Goal: Download file/media

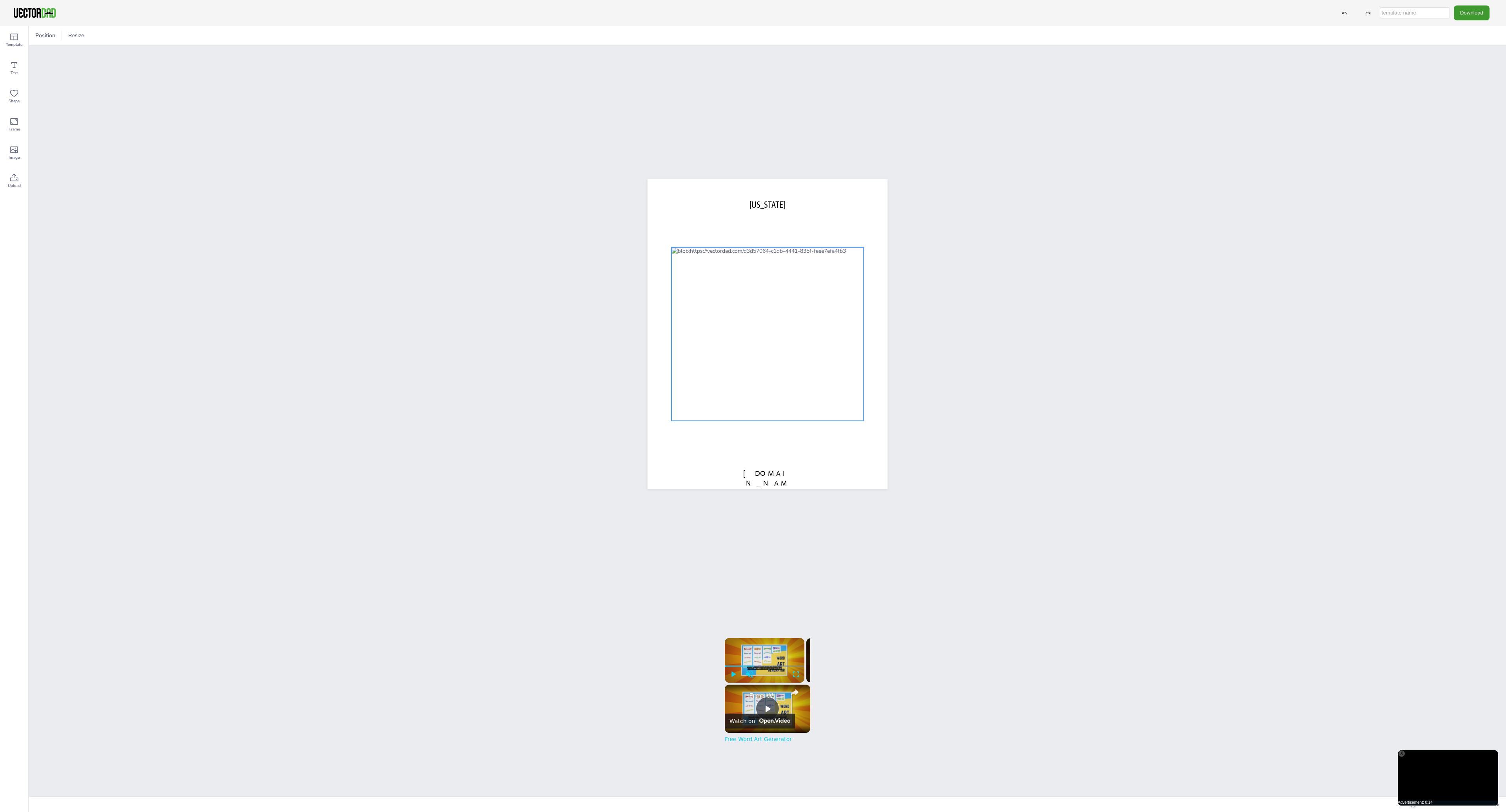
click at [749, 342] on div at bounding box center [766, 334] width 192 height 173
click at [1462, 12] on button "Download" at bounding box center [1471, 13] width 36 height 15
click at [1464, 84] on li "SVG" at bounding box center [1464, 80] width 64 height 16
click at [782, 229] on icon at bounding box center [780, 232] width 9 height 9
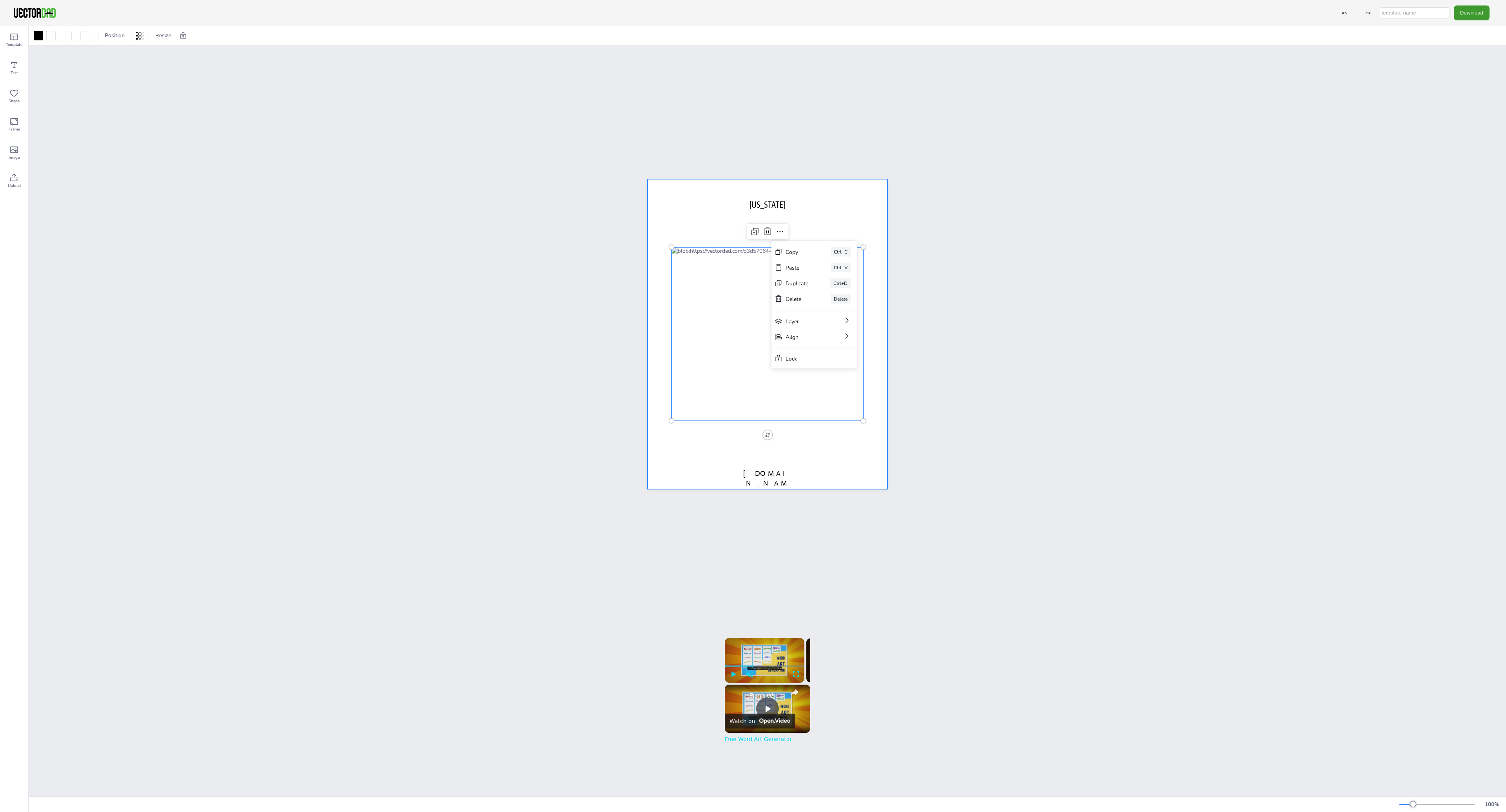
click at [828, 489] on div at bounding box center [767, 334] width 240 height 310
click at [98, 39] on button "Resize" at bounding box center [92, 35] width 23 height 12
click at [66, 57] on div "[DOMAIN_NAME] [US_STATE]" at bounding box center [767, 334] width 1477 height 577
click at [1469, 13] on button "Download" at bounding box center [1471, 13] width 36 height 15
click at [1456, 78] on li "SVG" at bounding box center [1464, 80] width 64 height 16
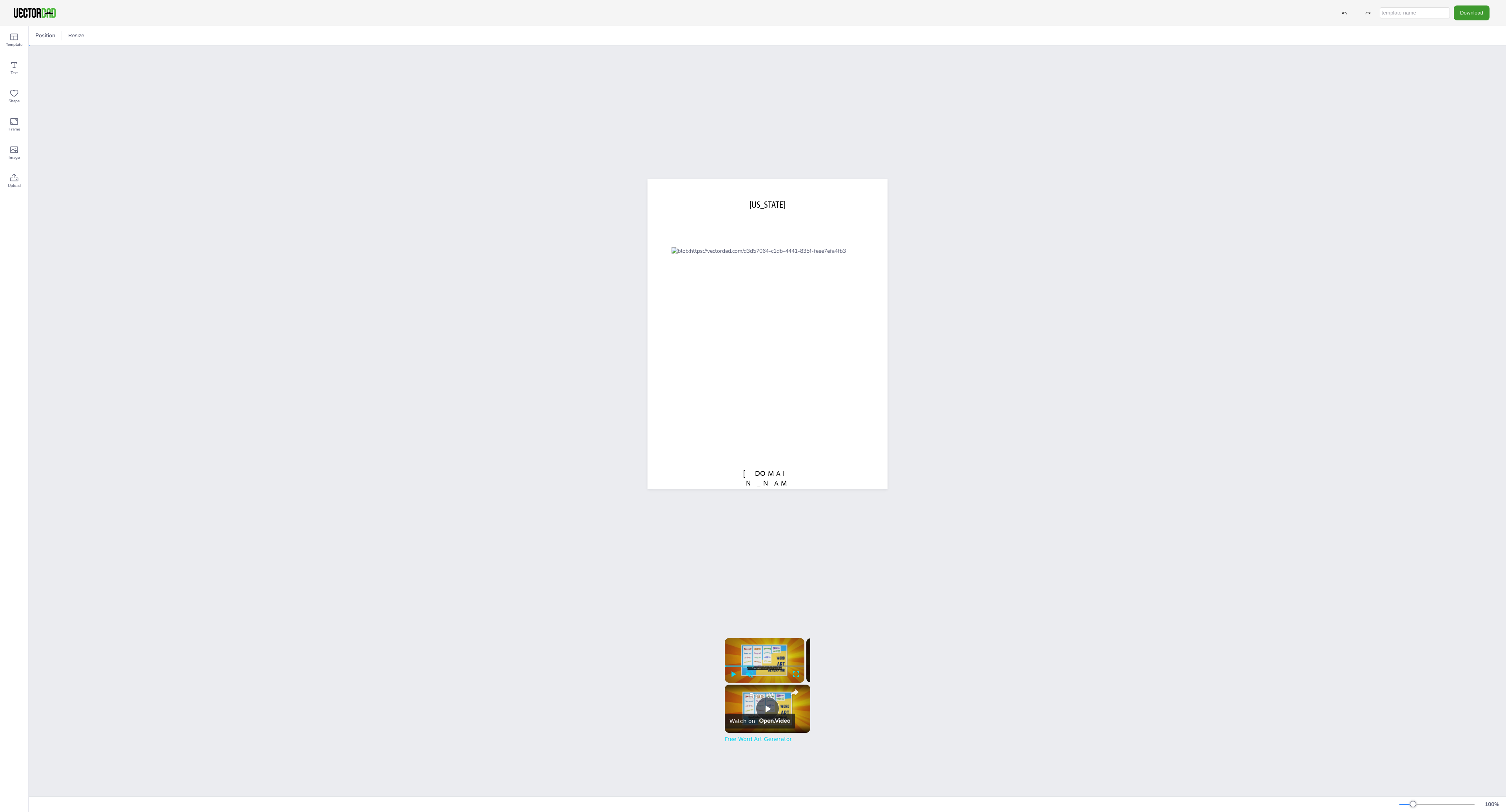
click at [1303, 54] on div "[DOMAIN_NAME] [US_STATE]" at bounding box center [767, 334] width 1477 height 577
click at [1472, 12] on button "Download" at bounding box center [1471, 13] width 36 height 15
click at [1354, 90] on div "[DOMAIN_NAME] [US_STATE]" at bounding box center [767, 334] width 1477 height 577
